Goal: Navigation & Orientation: Find specific page/section

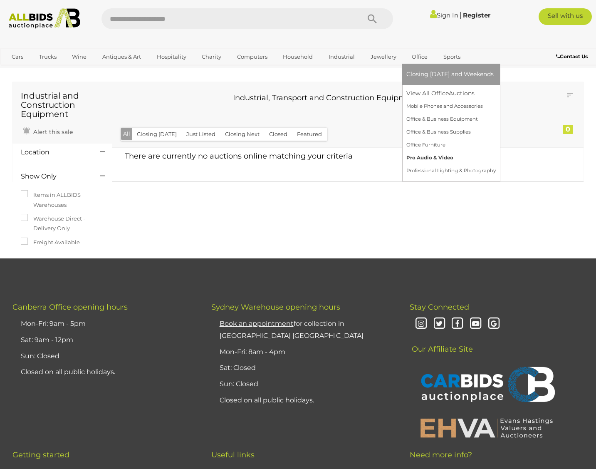
click at [414, 155] on link "Pro Audio & Video" at bounding box center [451, 157] width 89 height 13
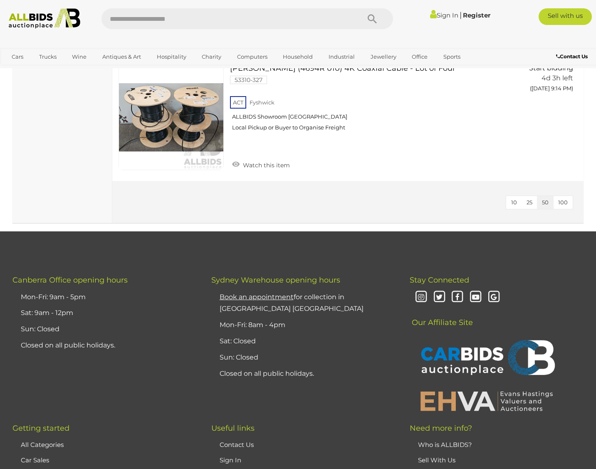
scroll to position [6019, 0]
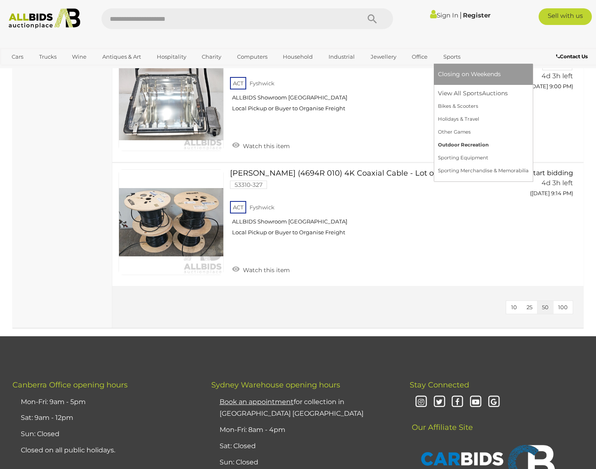
click at [452, 143] on link "Outdoor Recreation" at bounding box center [483, 145] width 91 height 13
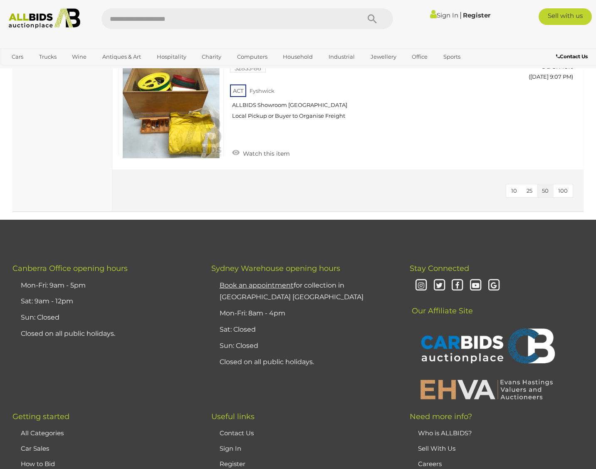
scroll to position [793, 0]
